Goal: Information Seeking & Learning: Learn about a topic

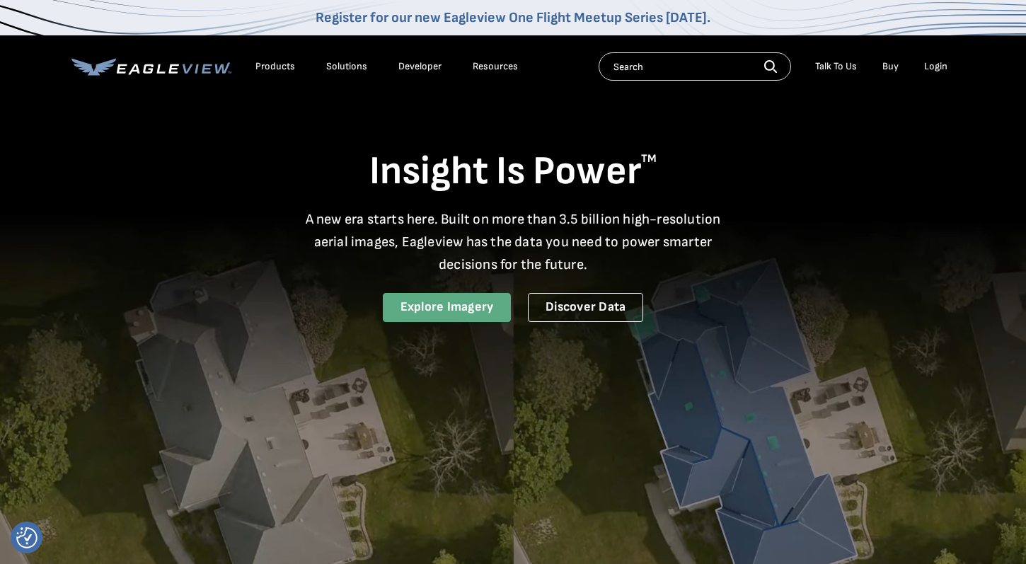
click at [454, 302] on link "Explore Imagery" at bounding box center [447, 307] width 129 height 29
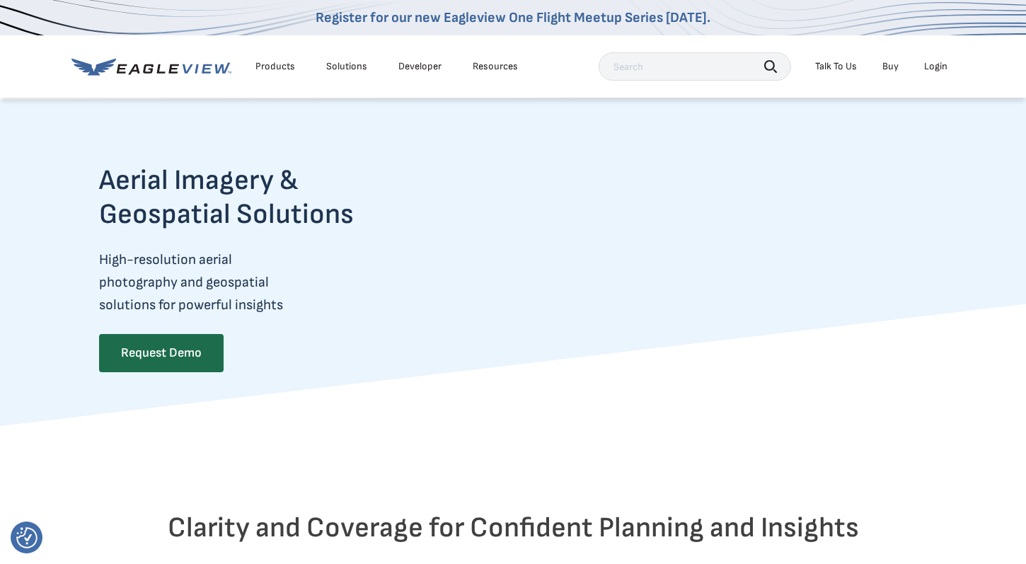
click at [941, 72] on div "Login" at bounding box center [935, 66] width 23 height 13
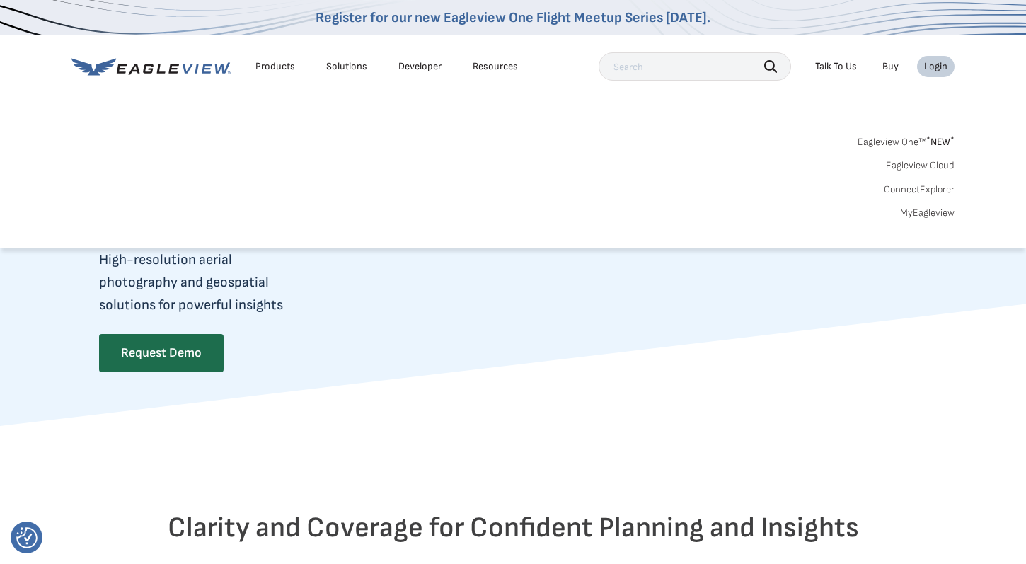
click at [937, 143] on span "* NEW *" at bounding box center [941, 142] width 28 height 12
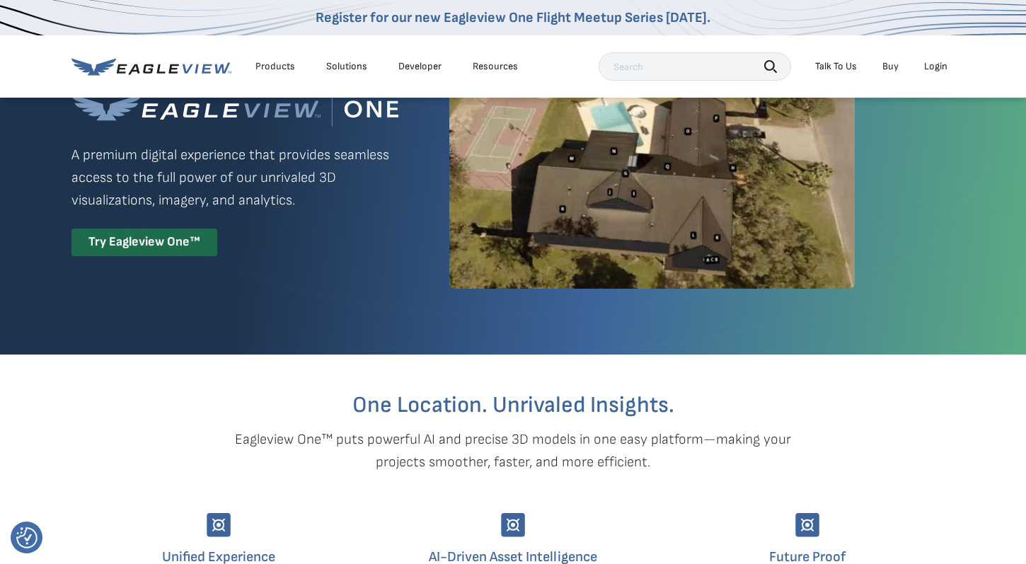
scroll to position [70, 0]
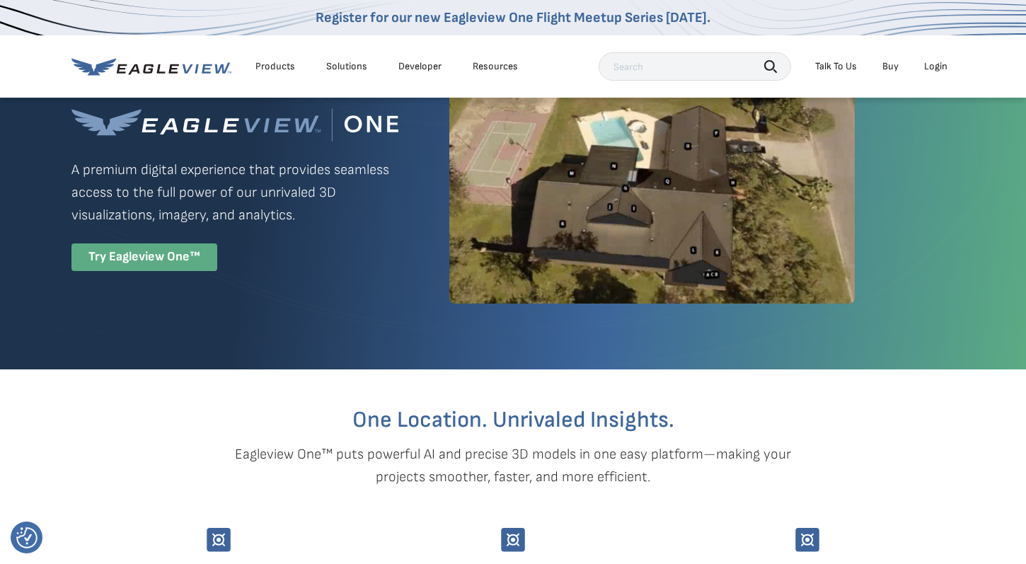
click at [149, 259] on div "Try Eagleview One™" at bounding box center [144, 258] width 146 height 28
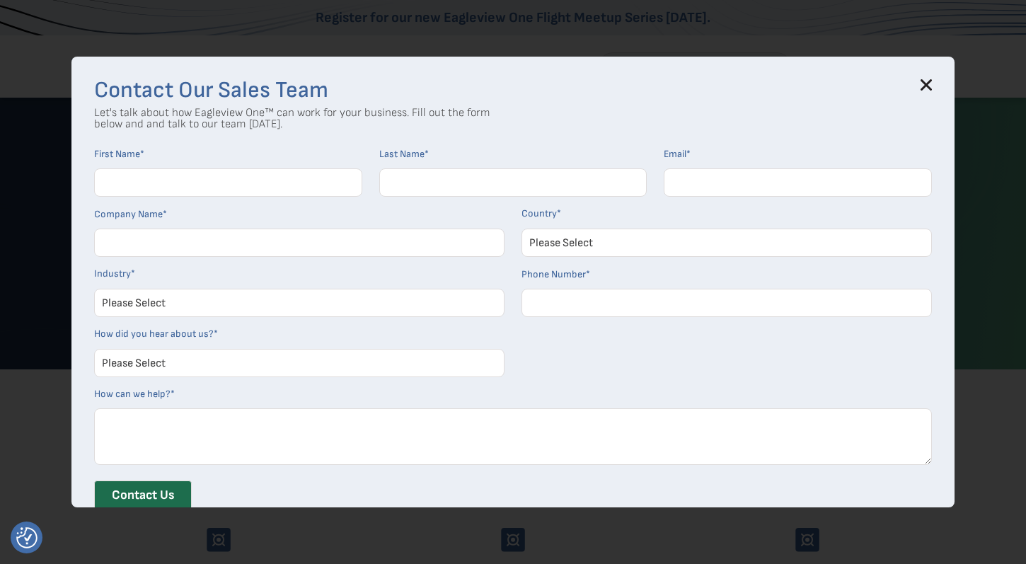
scroll to position [46, 0]
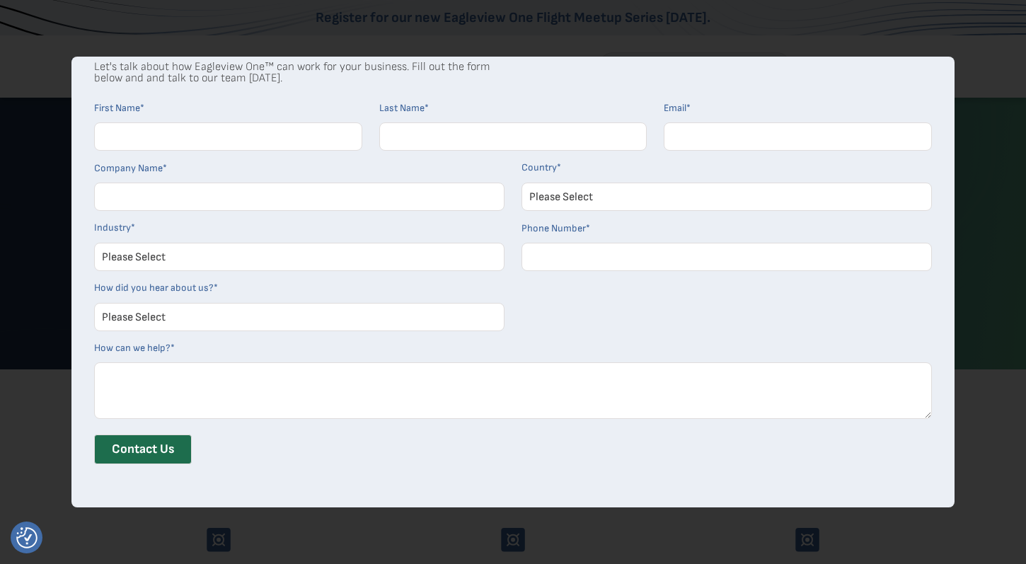
click at [798, 19] on div "Contact Our Sales Team Let's talk about how Eagleview One™ can work for your bu…" at bounding box center [513, 282] width 1026 height 564
click at [818, 21] on div "Contact Our Sales Team Let's talk about how Eagleview One™ can work for your bu…" at bounding box center [513, 282] width 1026 height 564
